Goal: Information Seeking & Learning: Learn about a topic

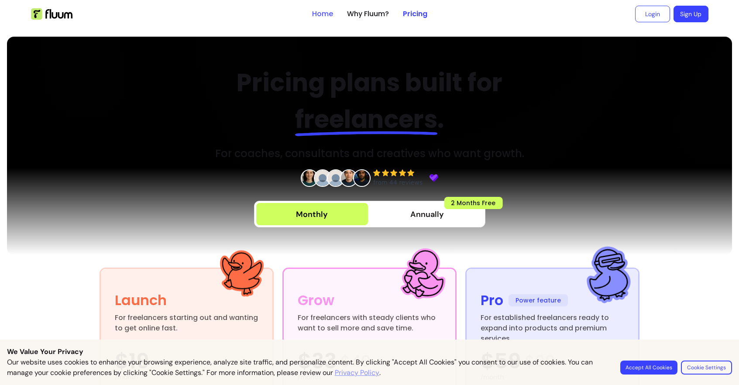
click at [323, 13] on link "Home" at bounding box center [322, 14] width 21 height 10
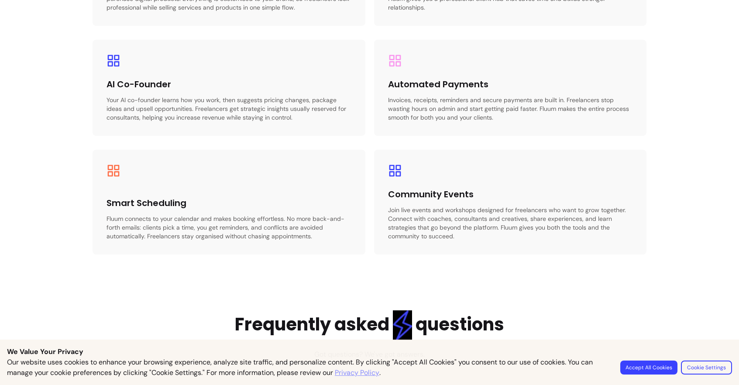
scroll to position [1427, 0]
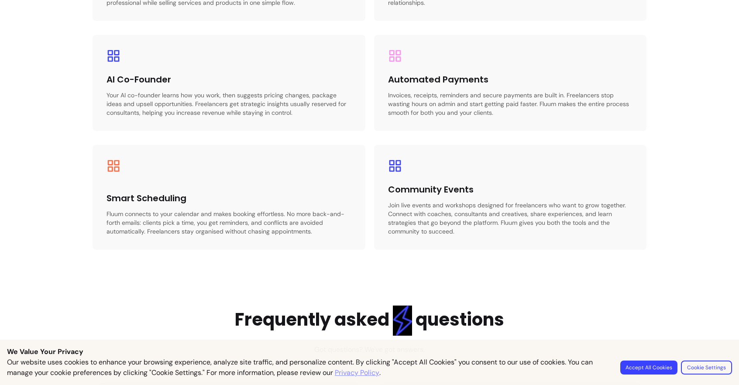
click at [635, 368] on button "Accept All Cookies" at bounding box center [648, 367] width 57 height 14
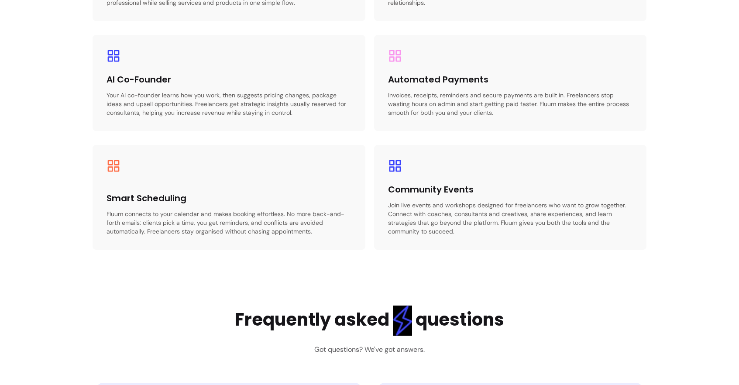
click at [417, 323] on h2 "Frequently asked questions" at bounding box center [369, 320] width 269 height 30
drag, startPoint x: 413, startPoint y: 319, endPoint x: 398, endPoint y: 321, distance: 15.8
click at [398, 321] on h2 "Frequently asked questions" at bounding box center [369, 320] width 269 height 30
click at [470, 321] on h2 "Frequently asked questions" at bounding box center [369, 320] width 269 height 30
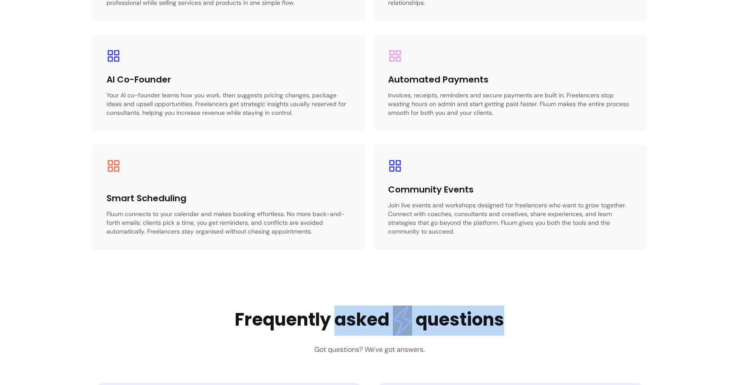
drag, startPoint x: 530, startPoint y: 310, endPoint x: 335, endPoint y: 310, distance: 195.5
click at [335, 310] on h2 "Frequently asked questions" at bounding box center [369, 320] width 269 height 30
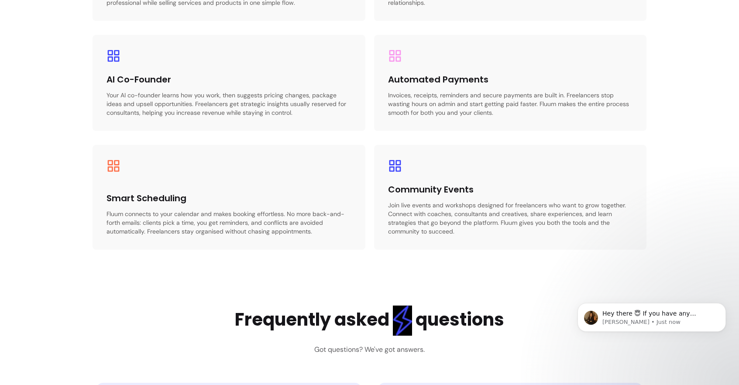
scroll to position [0, 0]
drag, startPoint x: 379, startPoint y: 313, endPoint x: 412, endPoint y: 312, distance: 32.7
click at [412, 312] on h2 "Frequently asked questions" at bounding box center [369, 320] width 269 height 30
click at [412, 312] on img at bounding box center [402, 320] width 19 height 30
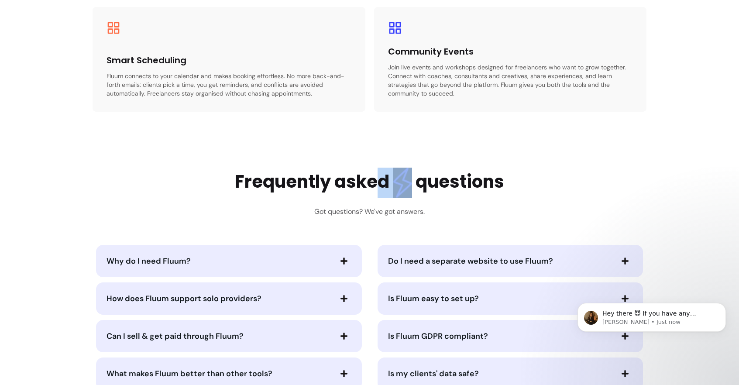
scroll to position [1726, 0]
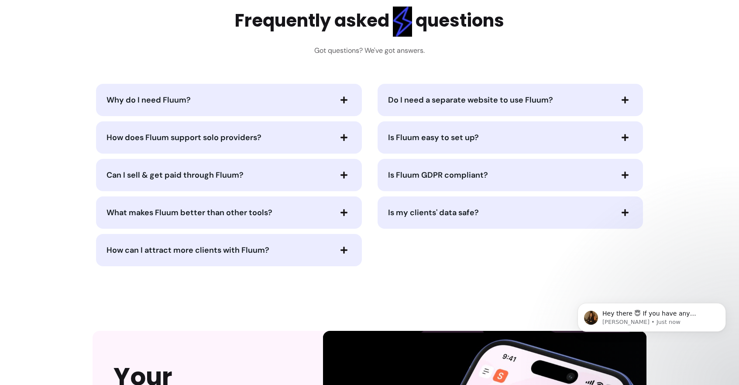
click at [379, 244] on div "Do I need a separate website to use Fluum? Is Fluum easy to set up? Is Fluum GD…" at bounding box center [510, 175] width 273 height 182
click at [370, 164] on div "Why do I need Fluum? How does Fluum support solo providers? Can I sell & get pa…" at bounding box center [370, 175] width 554 height 182
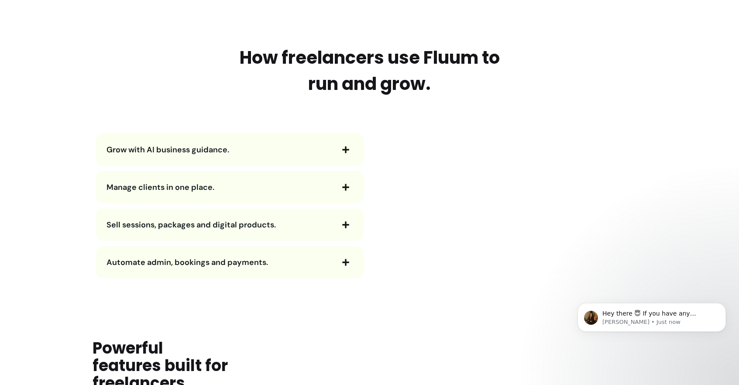
scroll to position [895, 0]
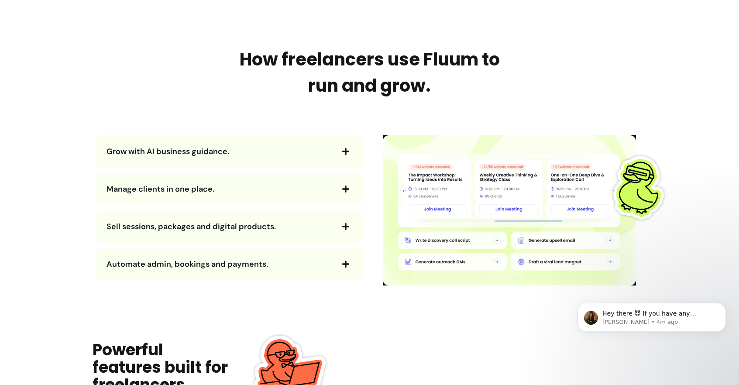
click at [146, 118] on div "How freelancers use Fluum to run and grow. Grow with AI business guidance. Mana…" at bounding box center [370, 165] width 554 height 239
